Goal: Information Seeking & Learning: Check status

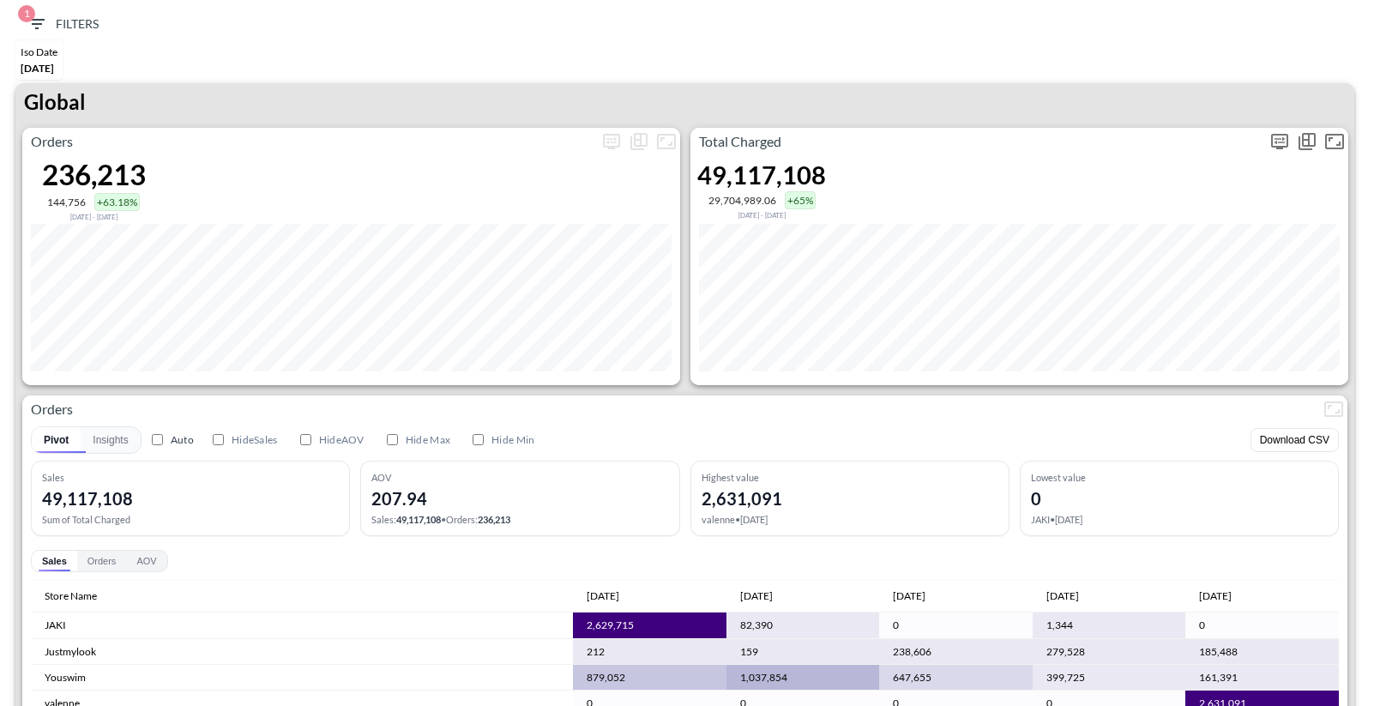
click at [1276, 142] on icon "more" at bounding box center [1279, 140] width 10 height 7
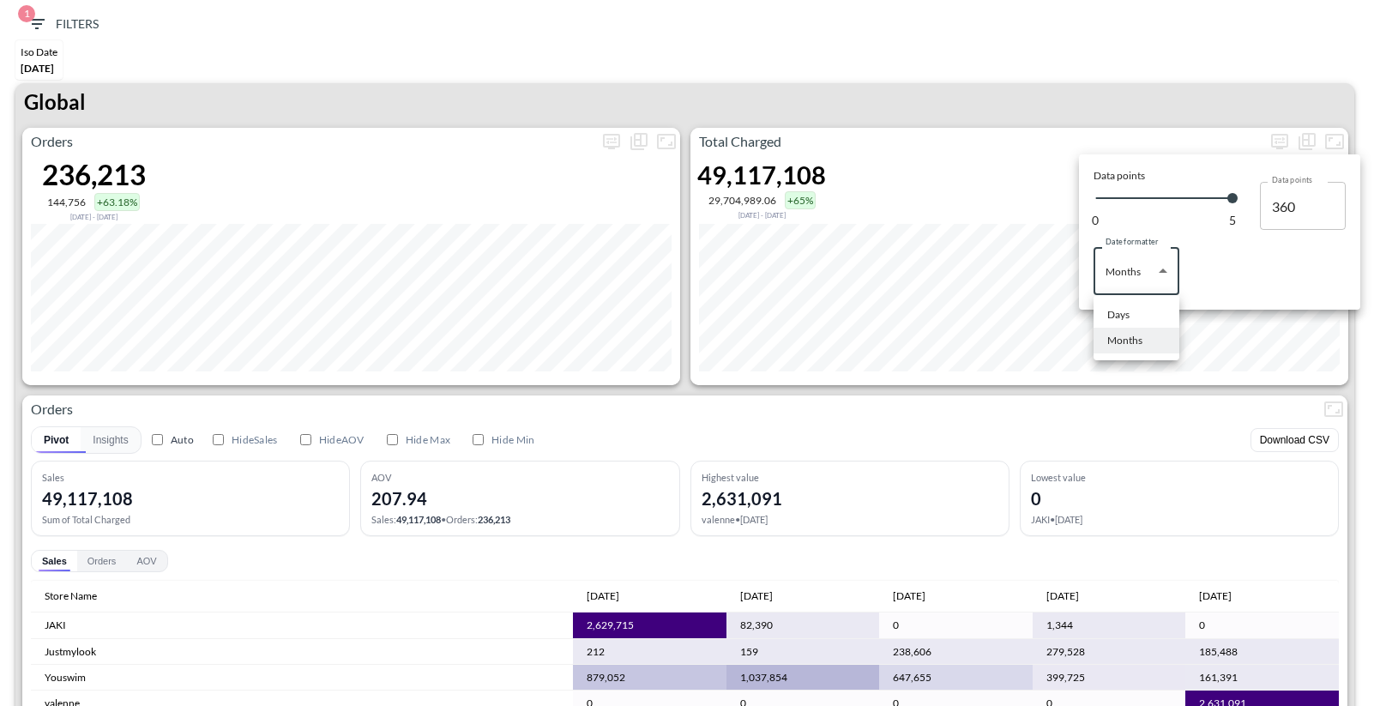
click at [1115, 280] on body "BI.P.EYE, Interactive Analytics Dashboards 1 Filters Iso Date [DATE] Global Ord…" at bounding box center [687, 353] width 1374 height 706
click at [1114, 304] on li "Days" at bounding box center [1137, 315] width 86 height 26
type input "Days"
type input "147"
click at [1000, 111] on div at bounding box center [687, 353] width 1374 height 706
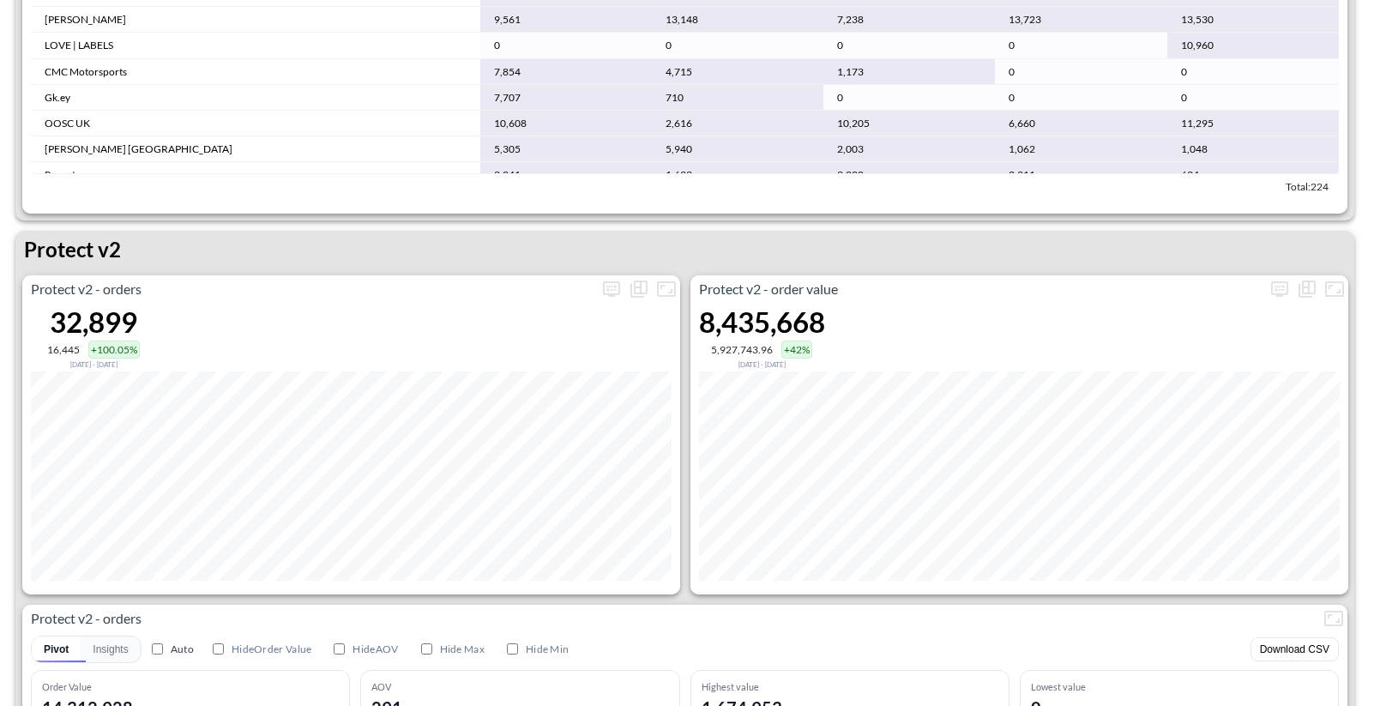
scroll to position [3120, 0]
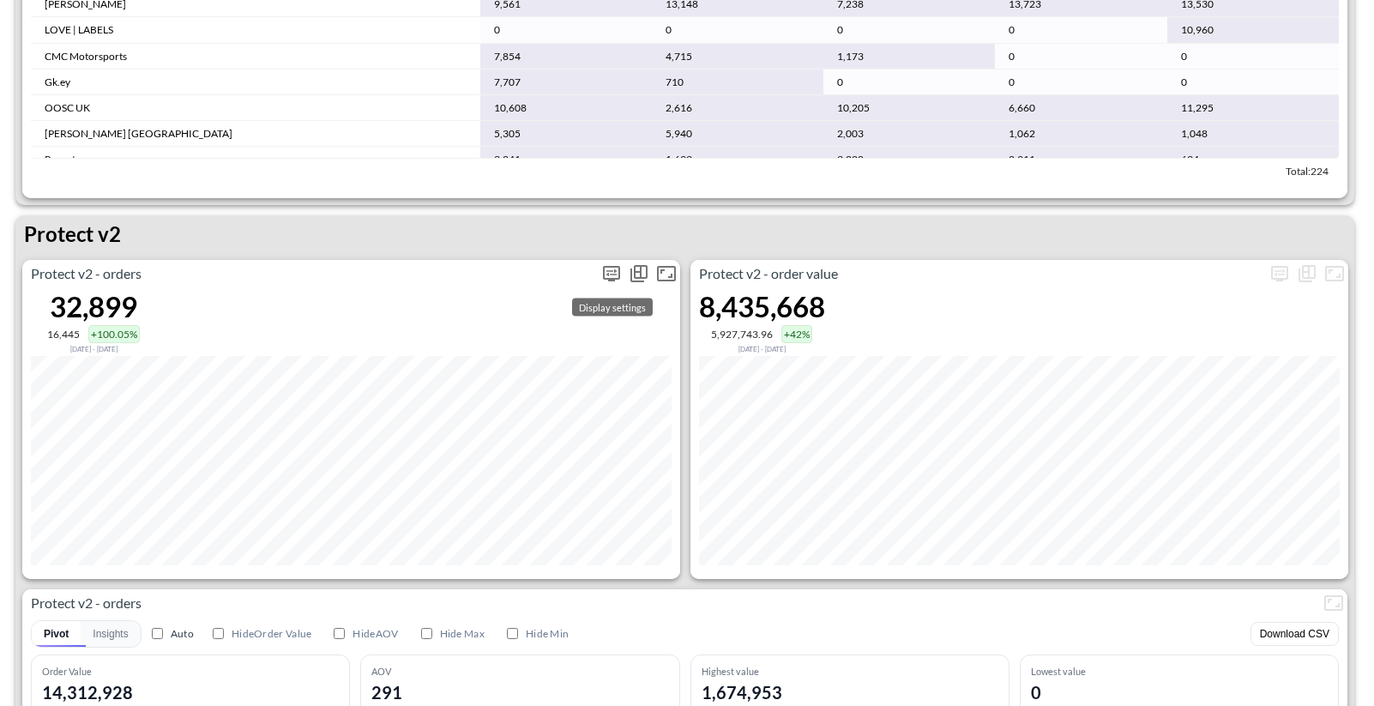
click at [609, 269] on icon "more" at bounding box center [611, 272] width 10 height 7
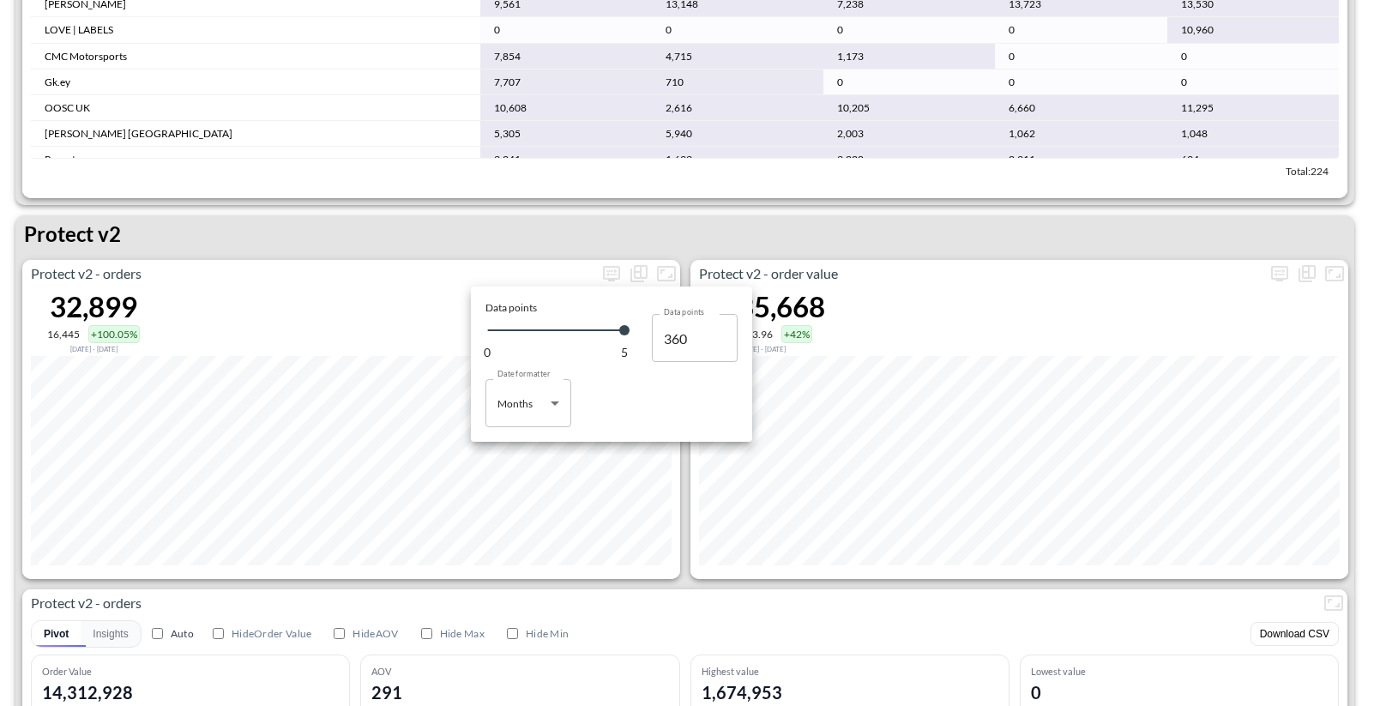
click at [536, 396] on body "BI.P.EYE, Interactive Analytics Dashboards 1 Filters Iso Date [DATE] Global Ord…" at bounding box center [687, 353] width 1374 height 706
click at [521, 431] on ul "Days Months" at bounding box center [528, 459] width 86 height 65
click at [514, 448] on div "Days" at bounding box center [510, 446] width 22 height 15
type input "Days"
type input "147"
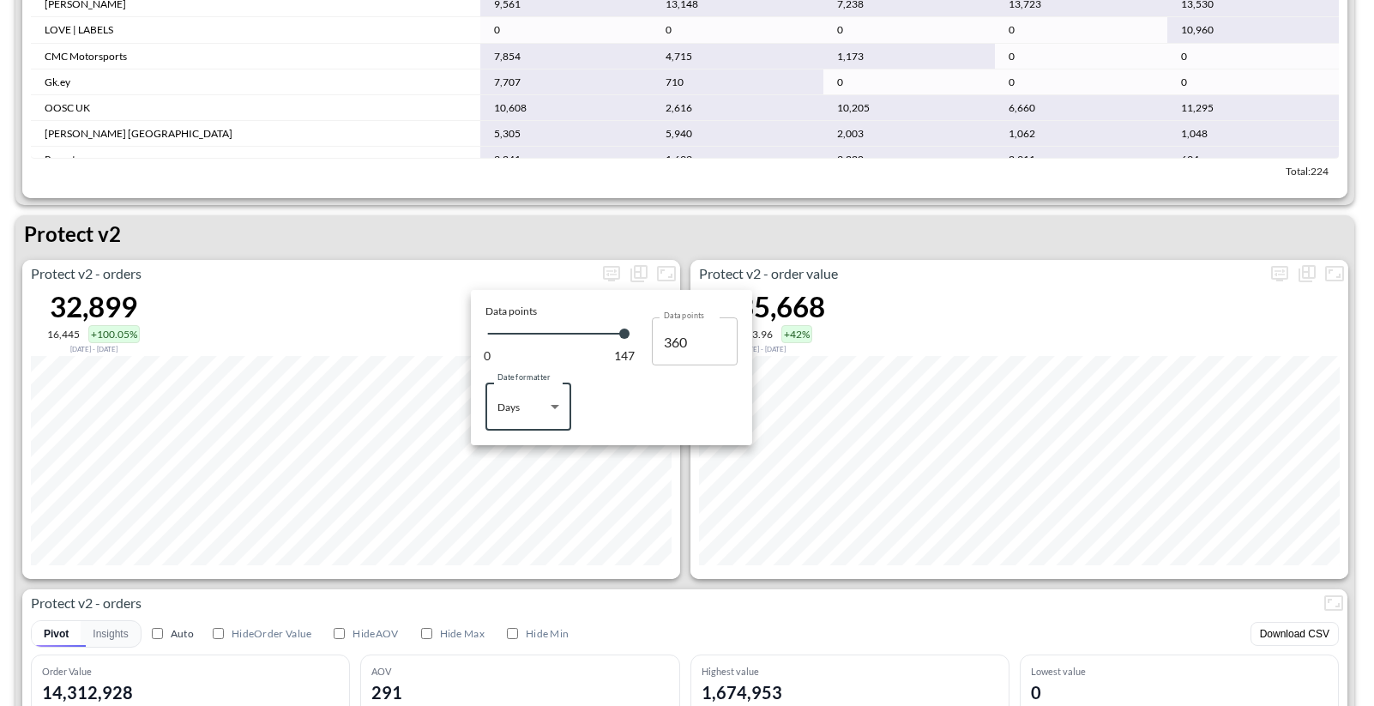
click at [853, 231] on div at bounding box center [687, 353] width 1374 height 706
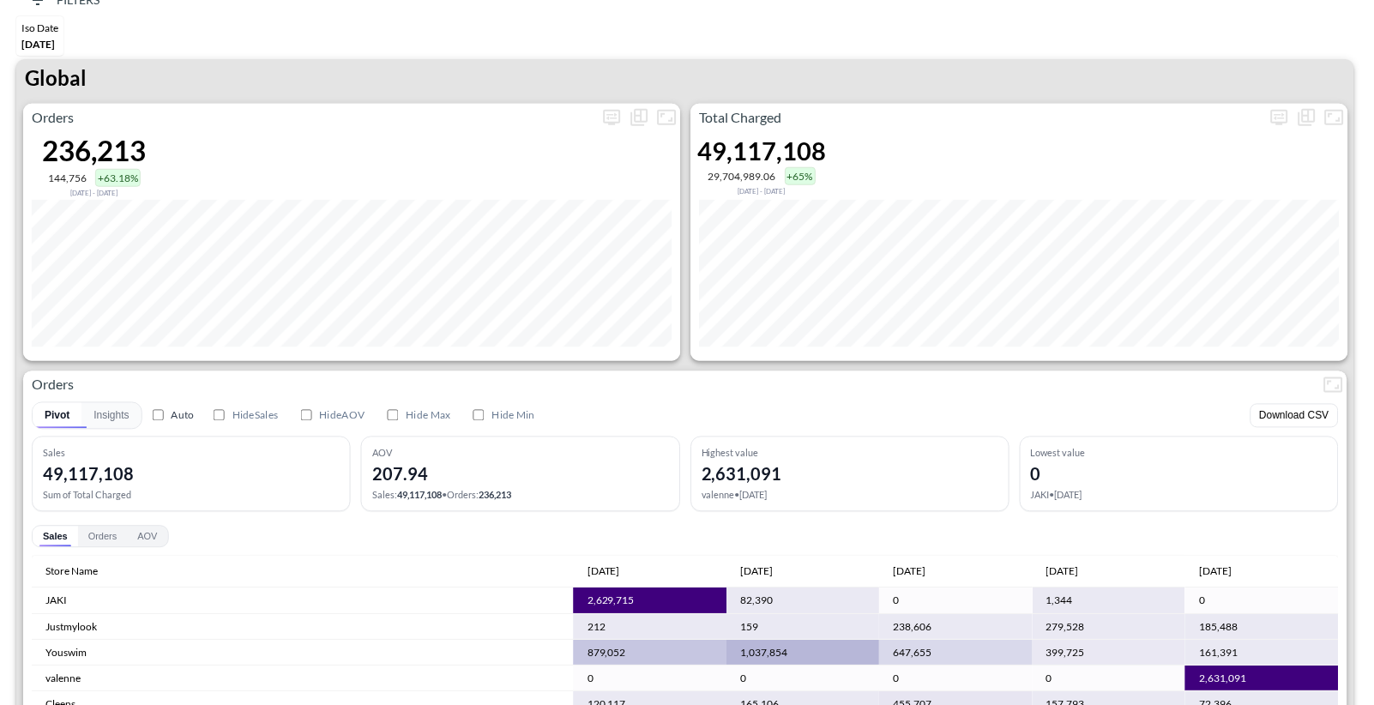
scroll to position [0, 0]
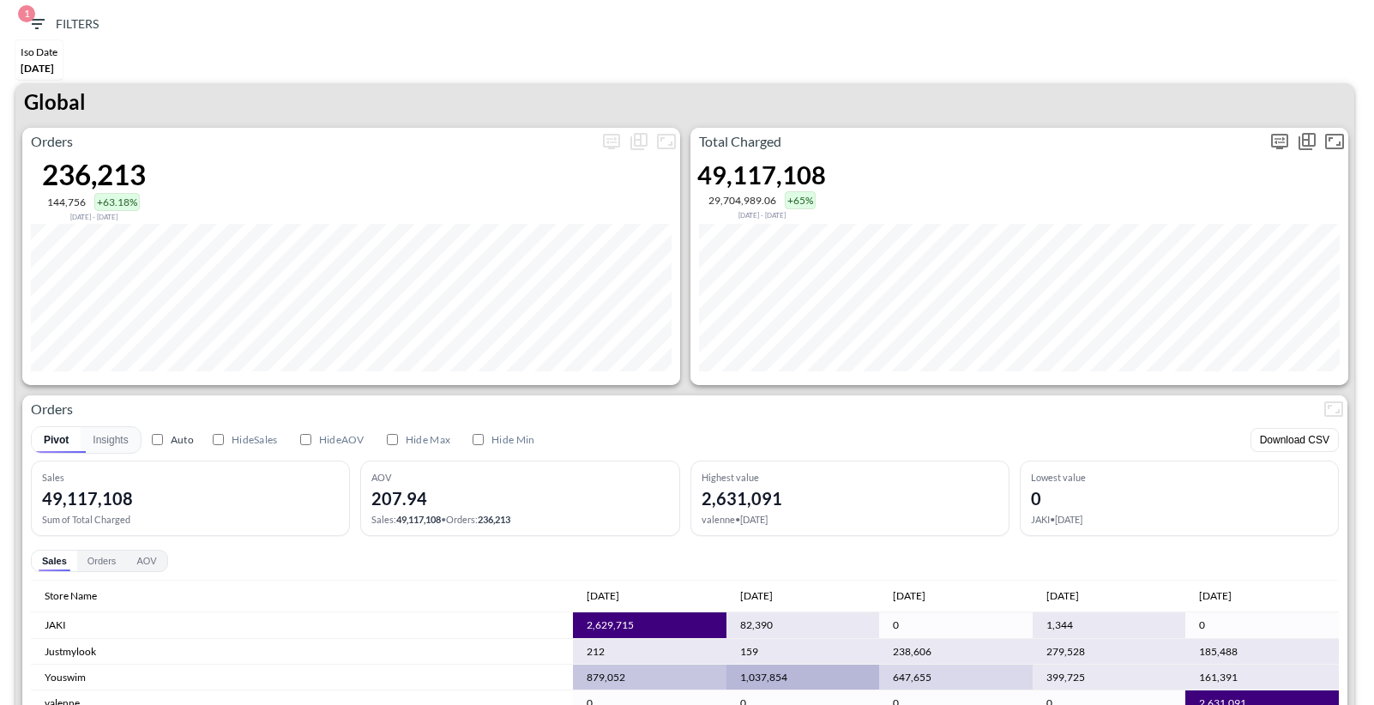
click at [1284, 140] on icon "more" at bounding box center [1279, 141] width 21 height 21
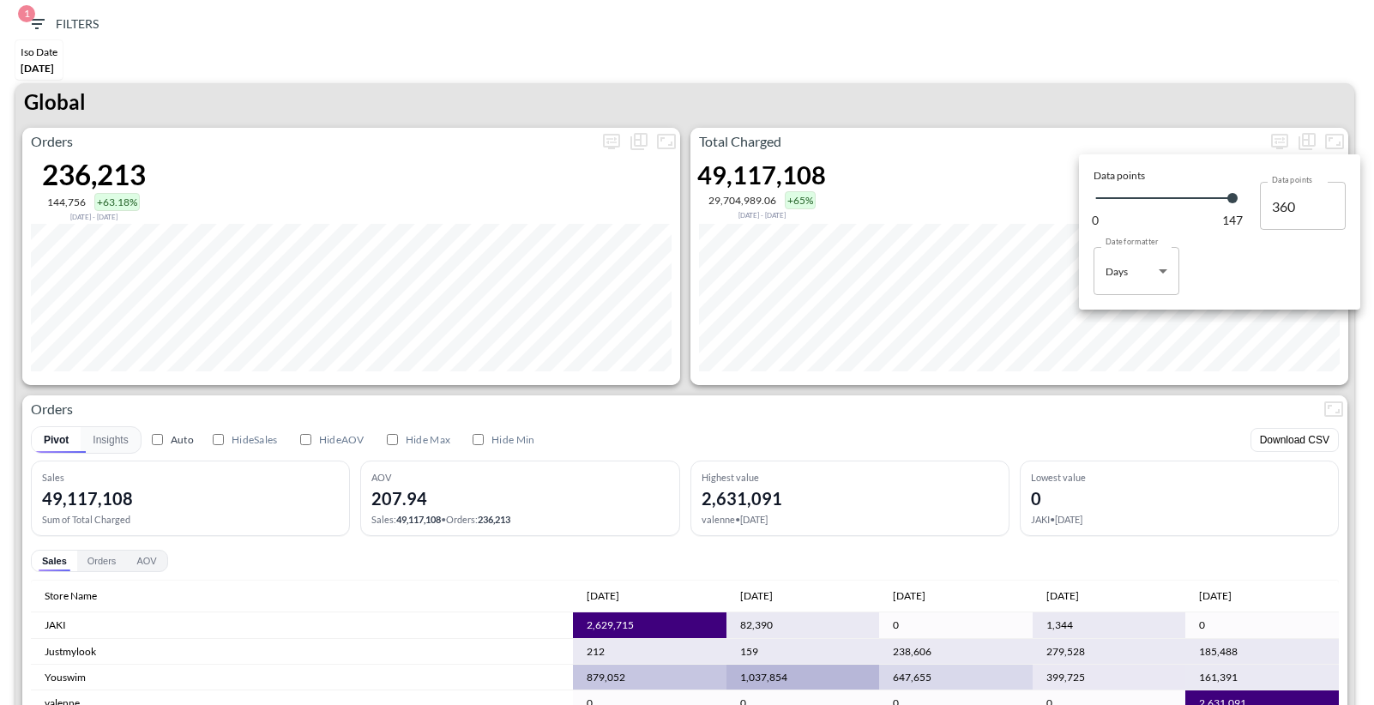
click at [1112, 271] on body "BI.P.EYE, Interactive Analytics Dashboards 1 Filters Iso Date [DATE] Global Ord…" at bounding box center [687, 352] width 1374 height 705
click at [1133, 337] on div "Months" at bounding box center [1124, 340] width 35 height 15
type input "Months"
click at [1043, 53] on div at bounding box center [687, 352] width 1374 height 705
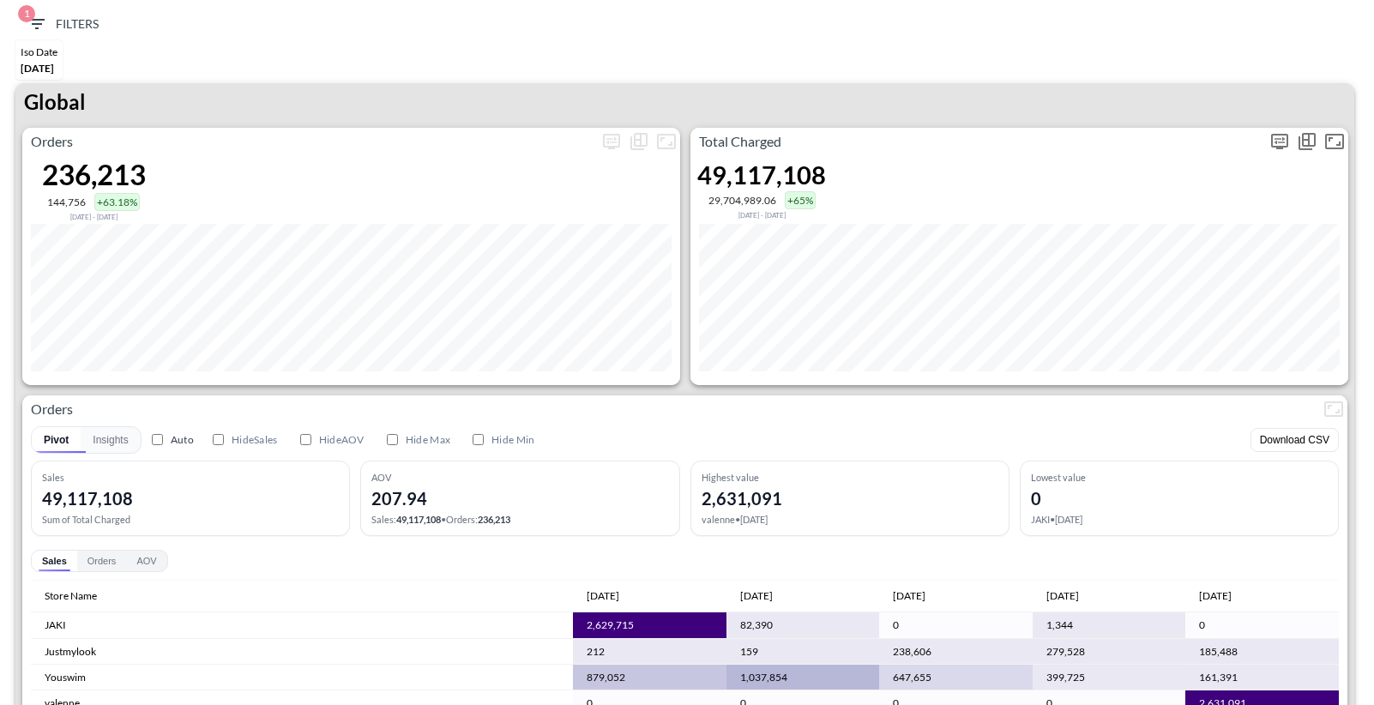
click at [1269, 135] on icon "more" at bounding box center [1279, 141] width 21 height 21
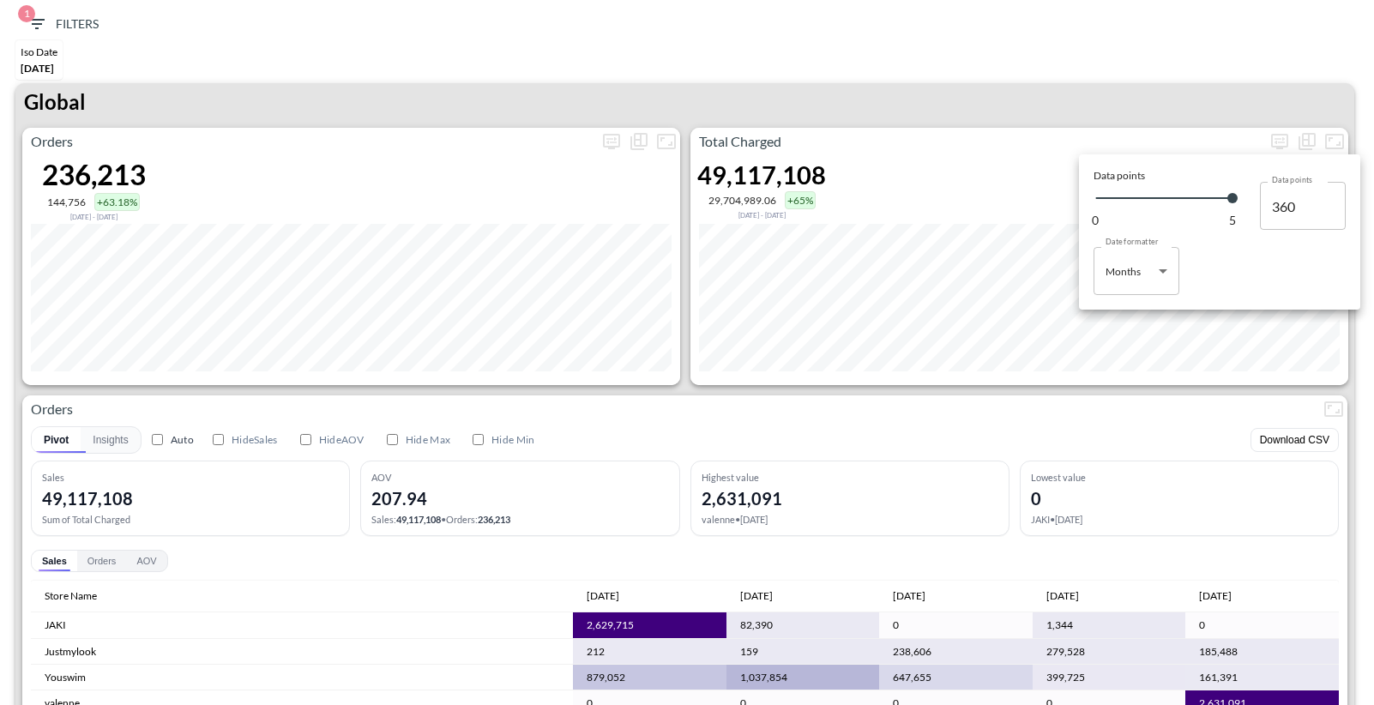
click at [1130, 284] on body "BI.P.EYE, Interactive Analytics Dashboards 1 Filters Iso Date [DATE] Global Ord…" at bounding box center [687, 352] width 1374 height 705
click at [1101, 309] on li "Days" at bounding box center [1137, 315] width 86 height 26
type input "Days"
type input "147"
click at [993, 80] on div at bounding box center [687, 352] width 1374 height 705
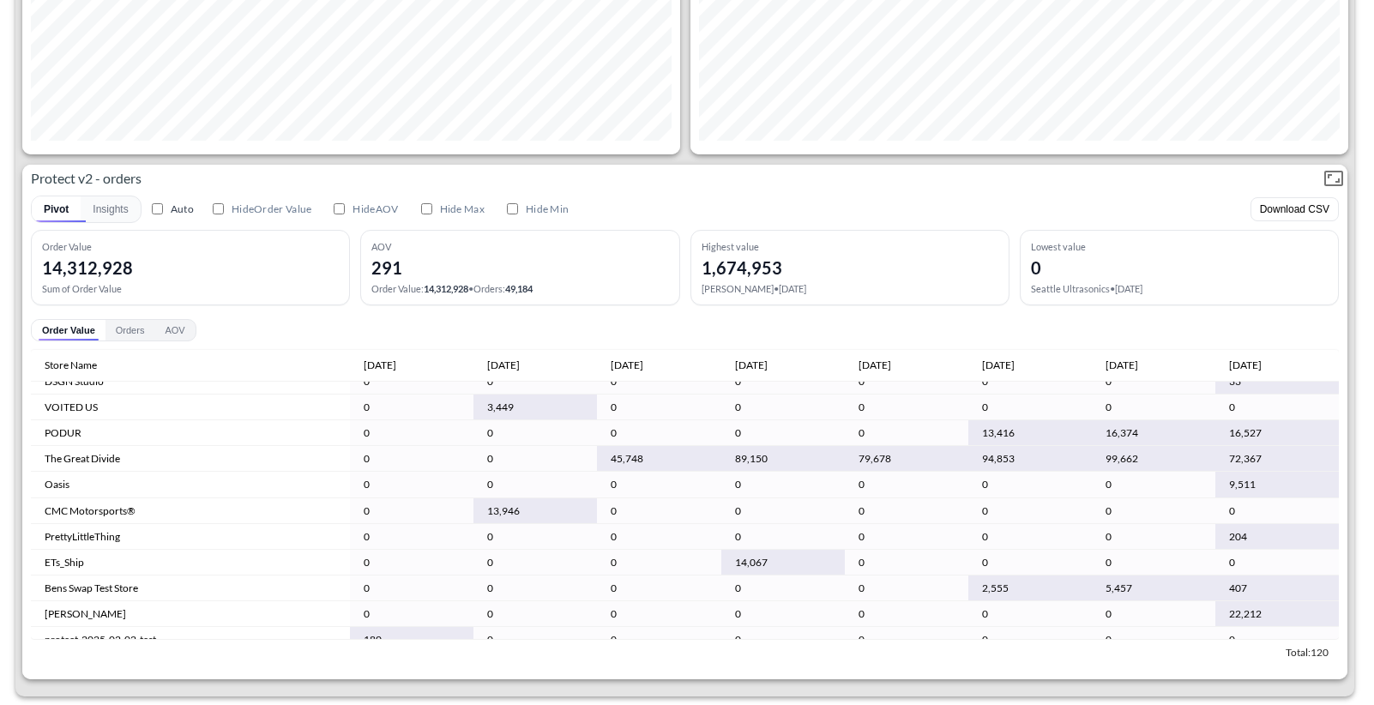
scroll to position [909, 0]
